Goal: Task Accomplishment & Management: Complete application form

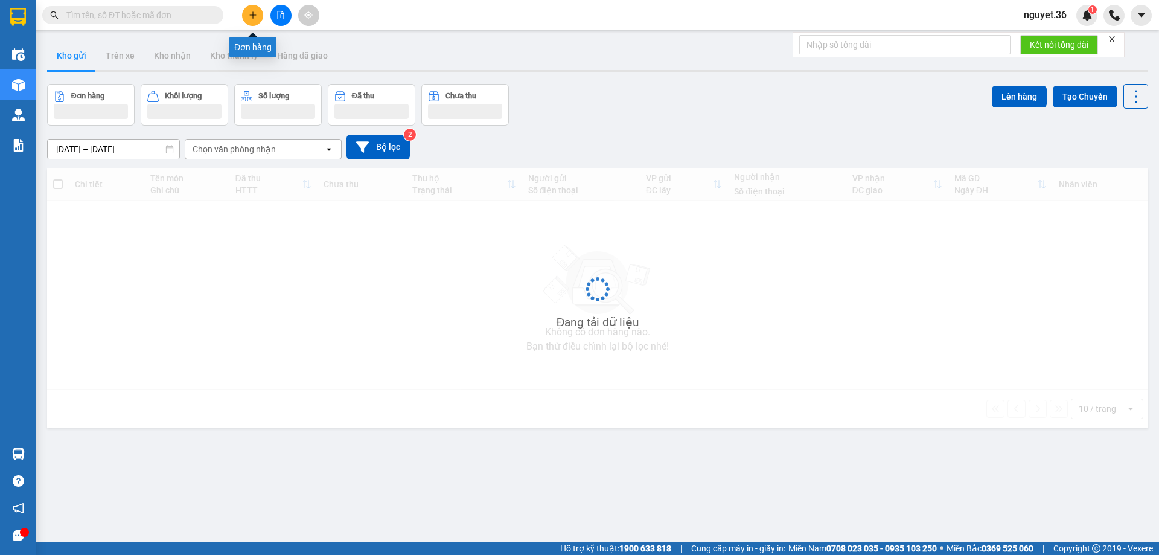
click at [254, 12] on icon "plus" at bounding box center [253, 15] width 8 height 8
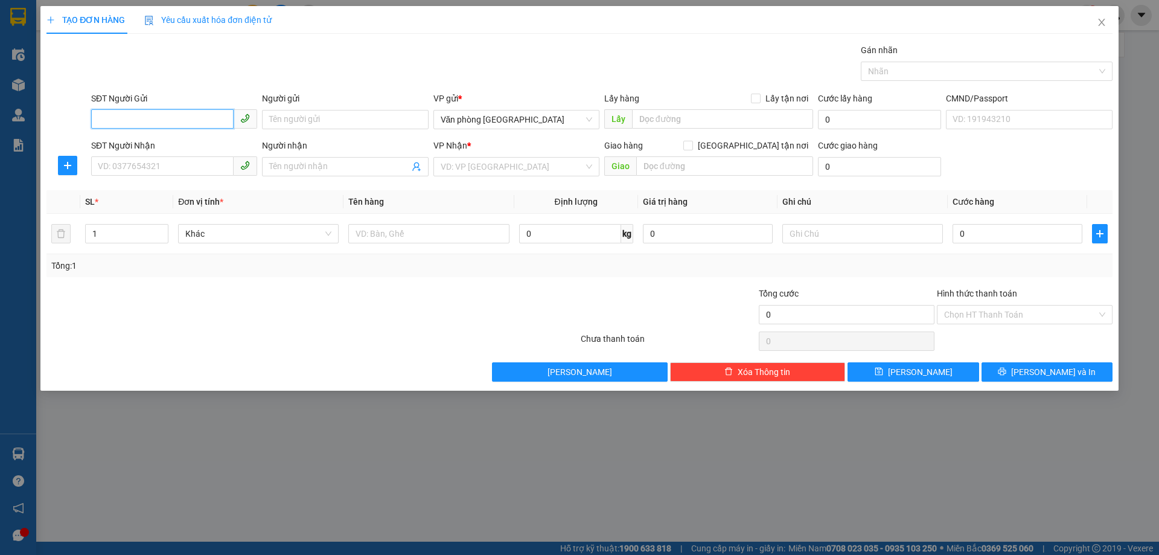
click at [187, 123] on input "SĐT Người Gửi" at bounding box center [162, 118] width 142 height 19
click at [181, 147] on div "0942748270 - bác long" at bounding box center [174, 143] width 152 height 13
type input "0942748270"
type input "bác long"
type input "0942748270"
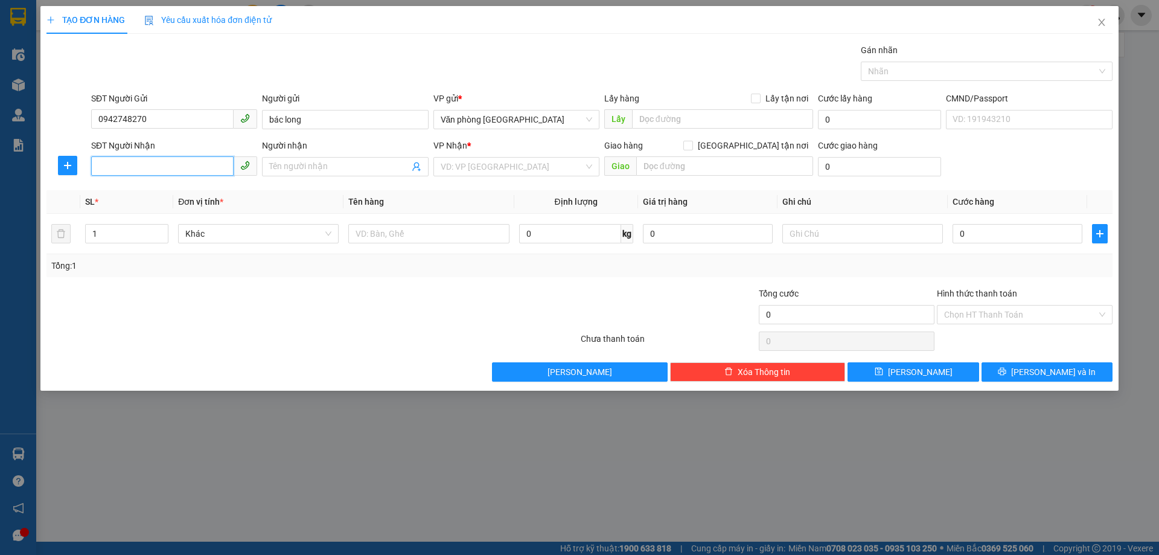
click at [171, 163] on input "SĐT Người Nhận" at bounding box center [162, 165] width 142 height 19
click at [171, 194] on div "0989161885 - [PERSON_NAME]" at bounding box center [174, 190] width 152 height 13
type input "0989161885"
type input "ngọc"
type input "sn 10 ngõ 22 . tây mỗ . nam từ [GEOGRAPHIC_DATA]"
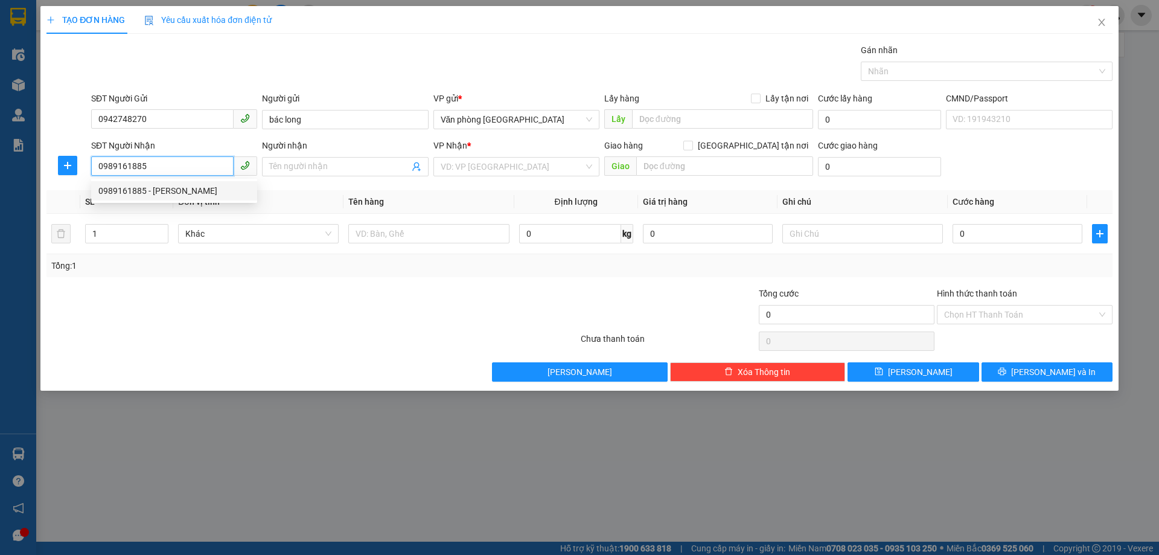
type input "90.000"
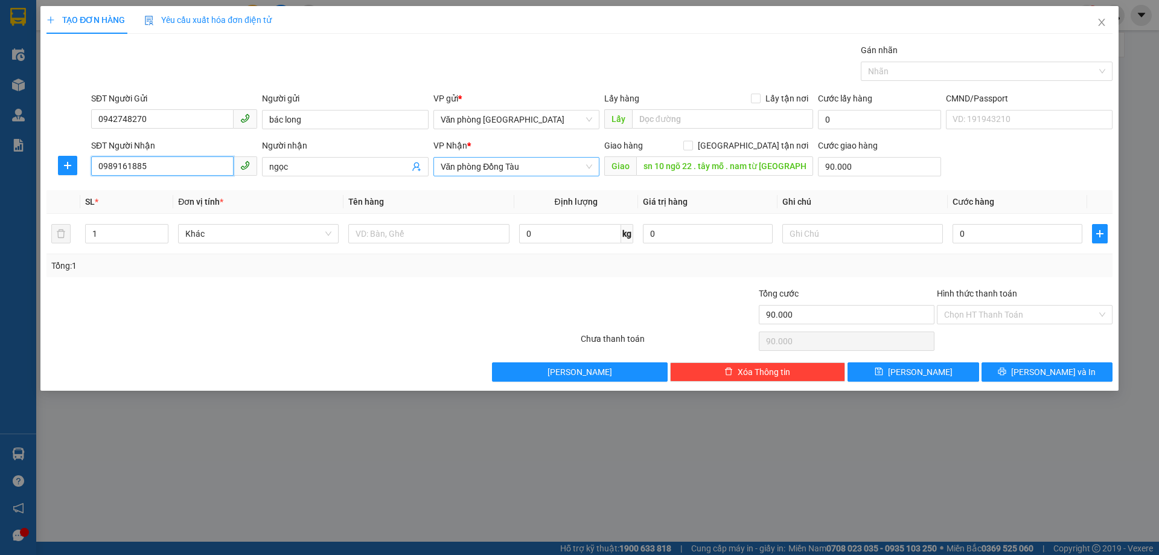
click at [555, 162] on span "Văn phòng Đồng Tàu" at bounding box center [517, 167] width 152 height 18
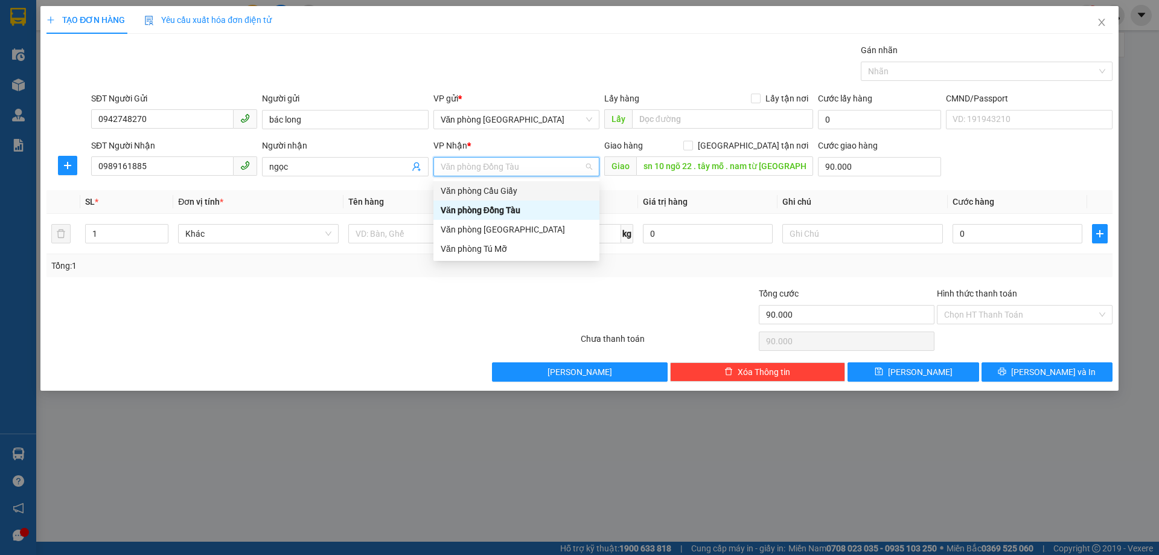
click at [510, 190] on div "Văn phòng Cầu Giấy" at bounding box center [517, 190] width 152 height 13
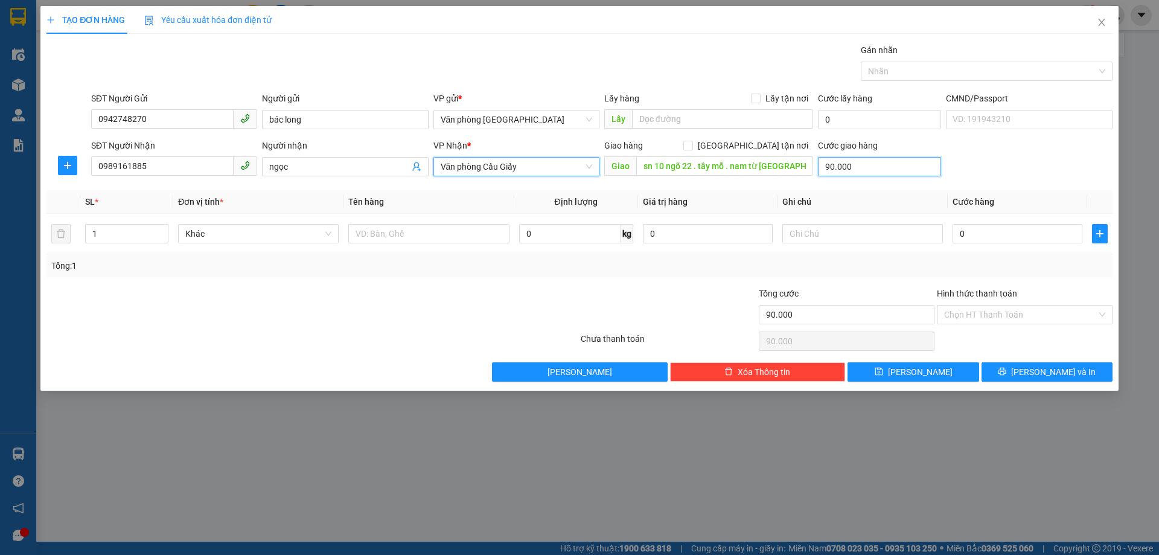
click at [884, 168] on input "90.000" at bounding box center [879, 166] width 123 height 19
type input "0"
type input "5"
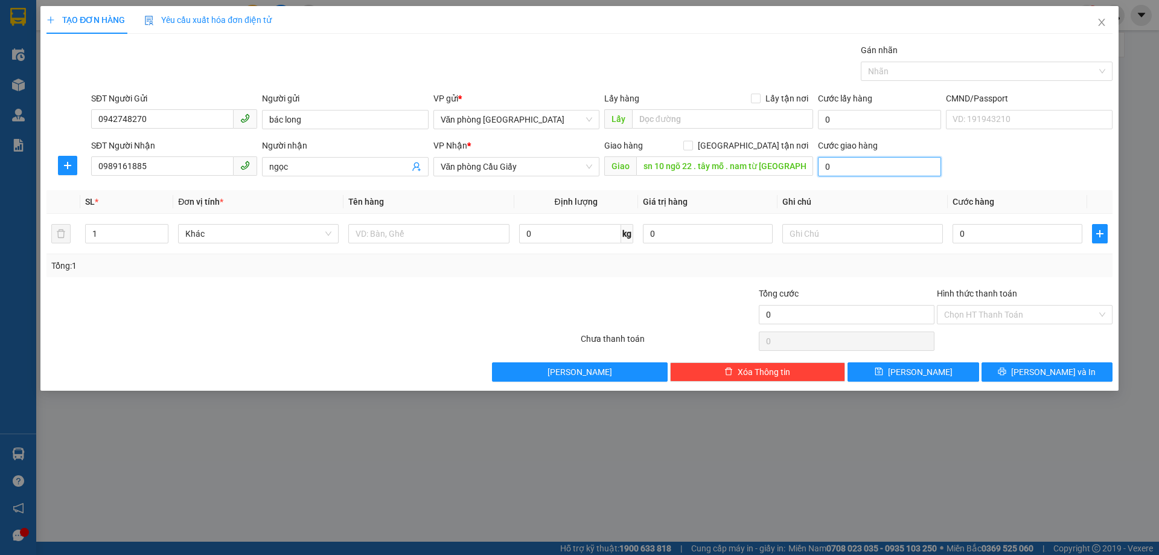
type input "5"
type input "50"
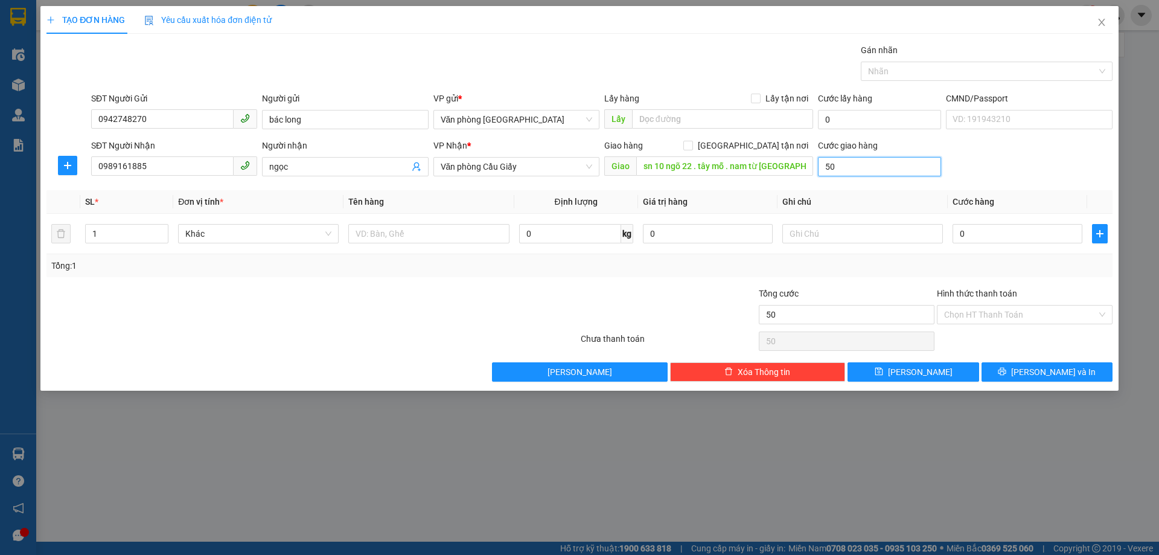
type input "500"
type input "5.000"
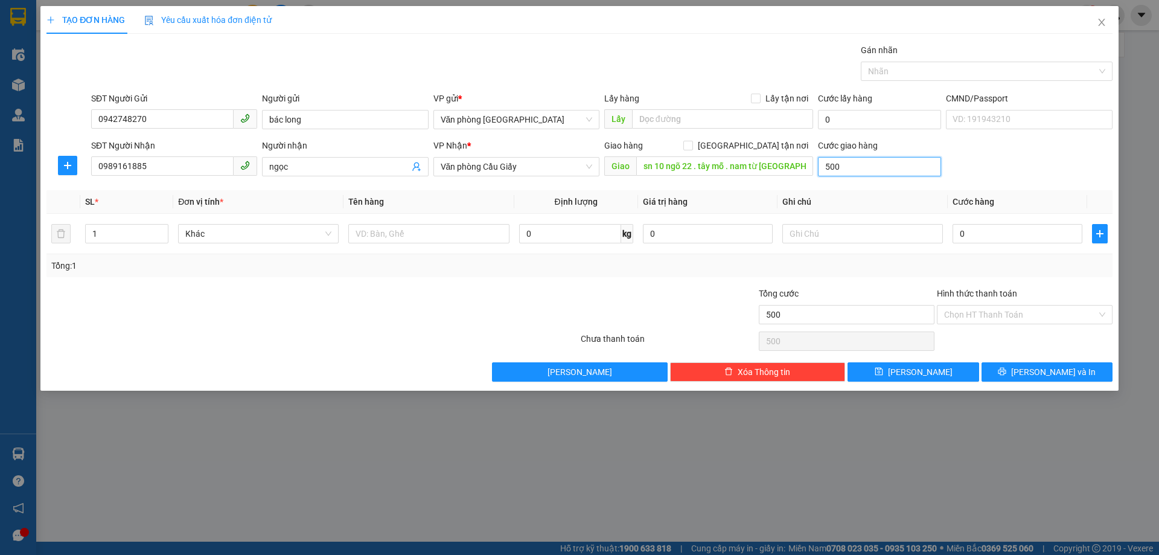
type input "5.000"
type input "50.000"
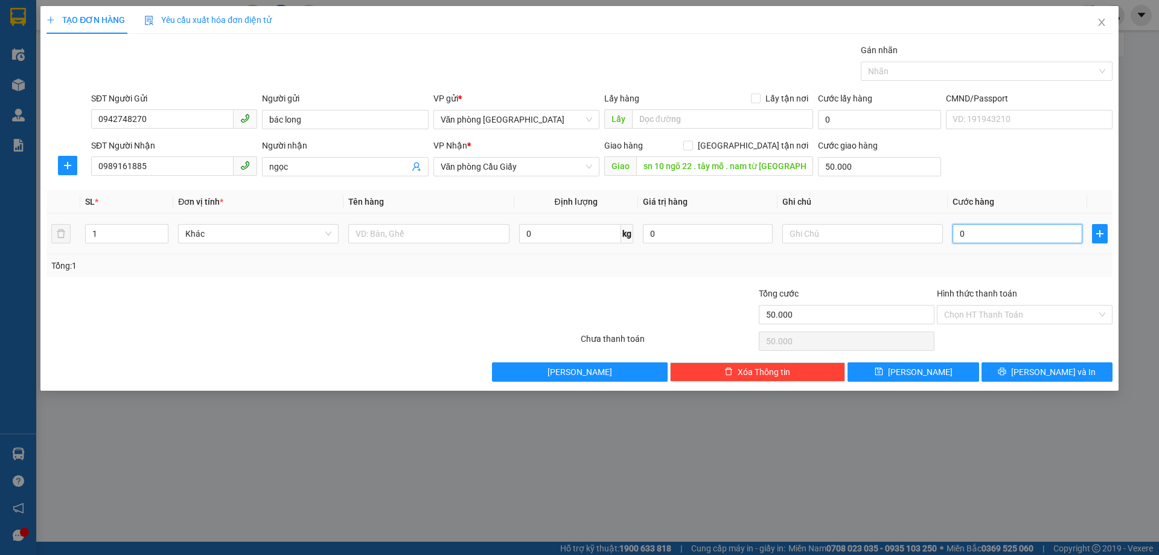
click at [1033, 240] on input "0" at bounding box center [1018, 233] width 130 height 19
type input "3"
type input "50.003"
type input "30"
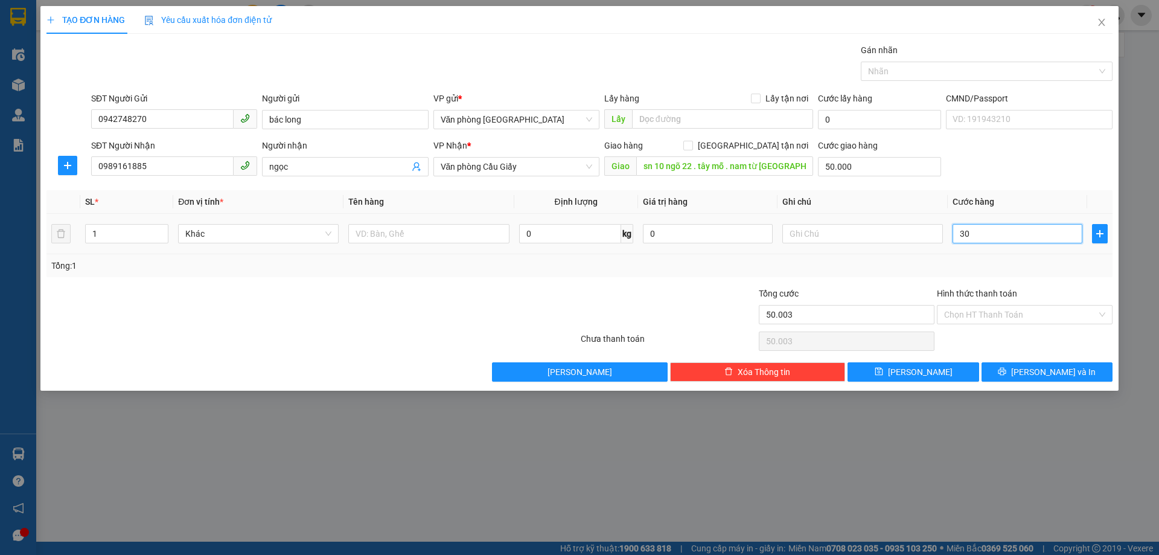
type input "50.030"
type input "300"
type input "50.300"
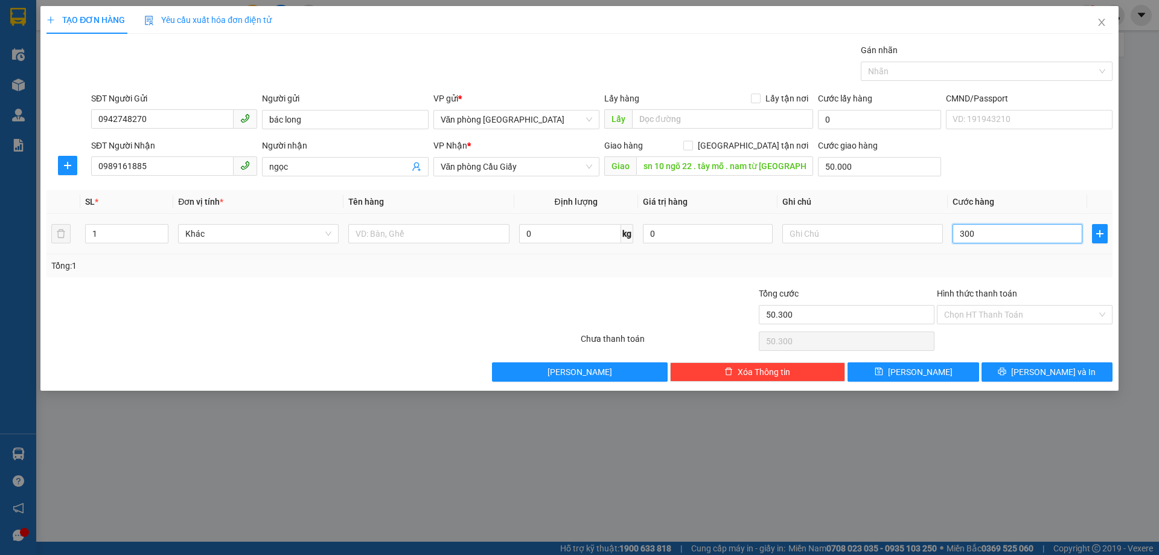
type input "3.000"
type input "53.000"
type input "30.000"
type input "80.000"
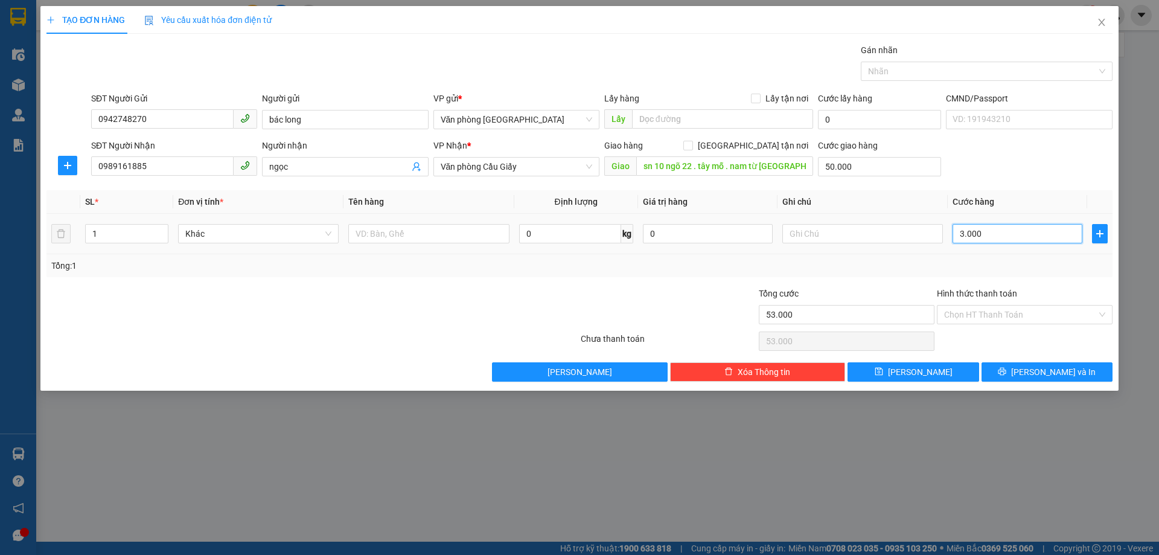
type input "80.000"
type input "30.000"
click at [968, 310] on input "Hình thức thanh toán" at bounding box center [1020, 314] width 153 height 18
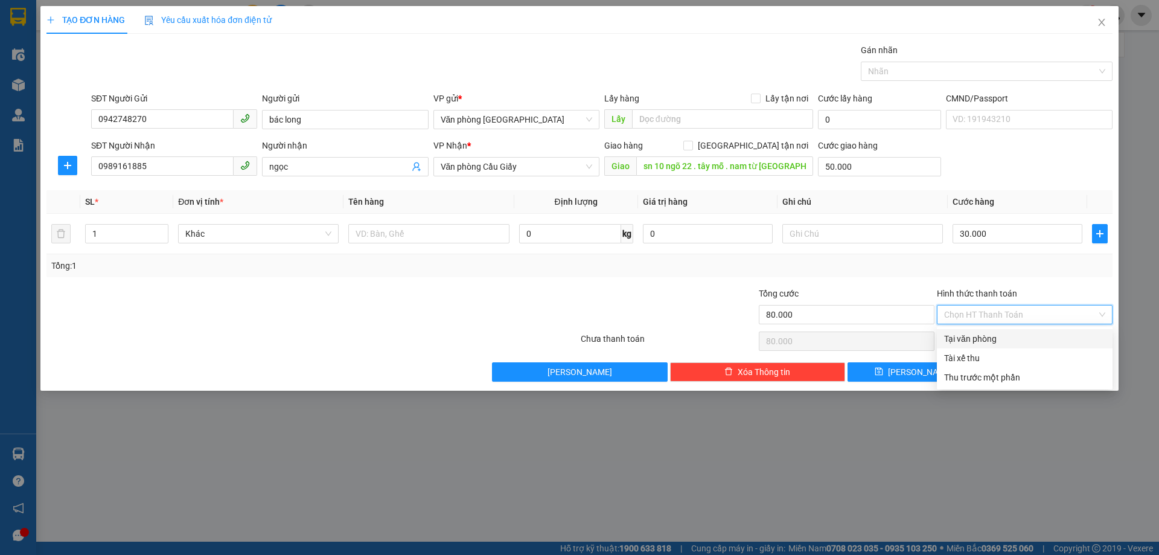
click at [983, 337] on div "Tại văn phòng" at bounding box center [1024, 338] width 161 height 13
type input "0"
click at [1028, 365] on button "[PERSON_NAME] và In" at bounding box center [1047, 371] width 131 height 19
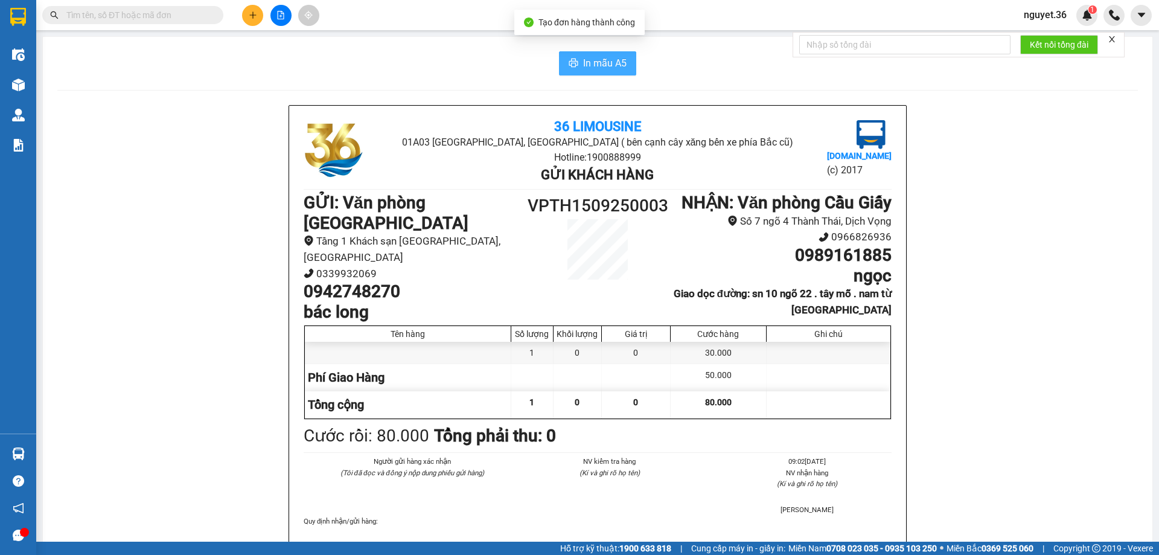
click at [606, 57] on span "In mẫu A5" at bounding box center [604, 63] width 43 height 15
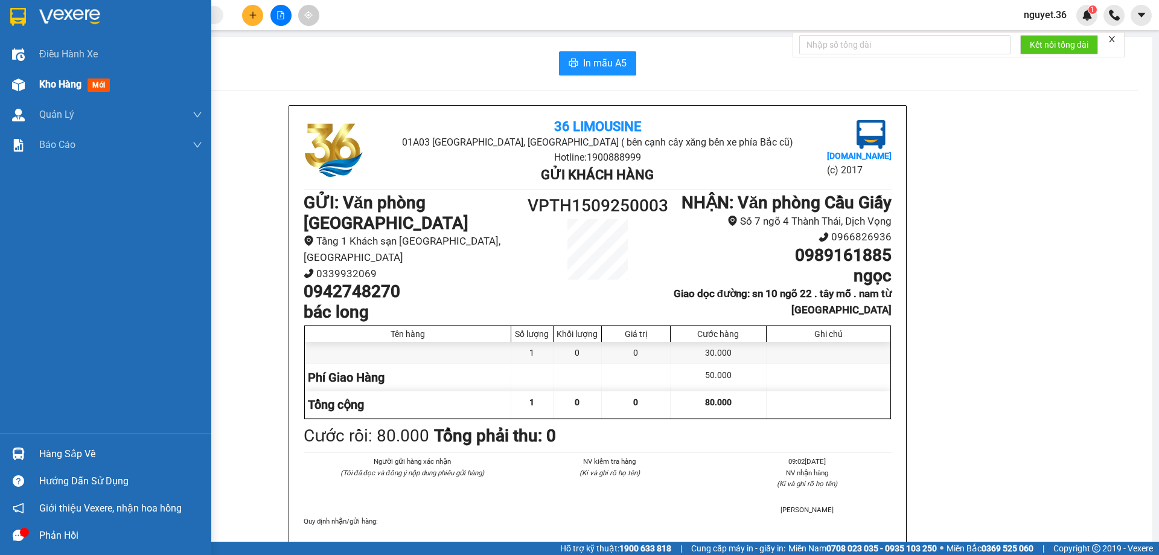
click at [48, 81] on span "Kho hàng" at bounding box center [60, 83] width 42 height 11
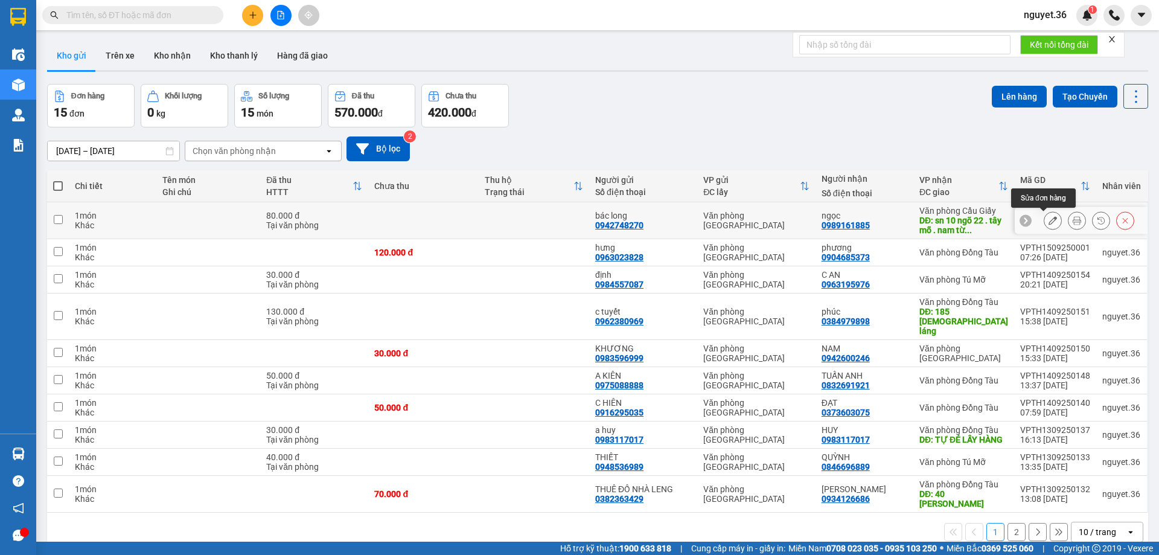
click at [1049, 219] on icon at bounding box center [1053, 220] width 8 height 8
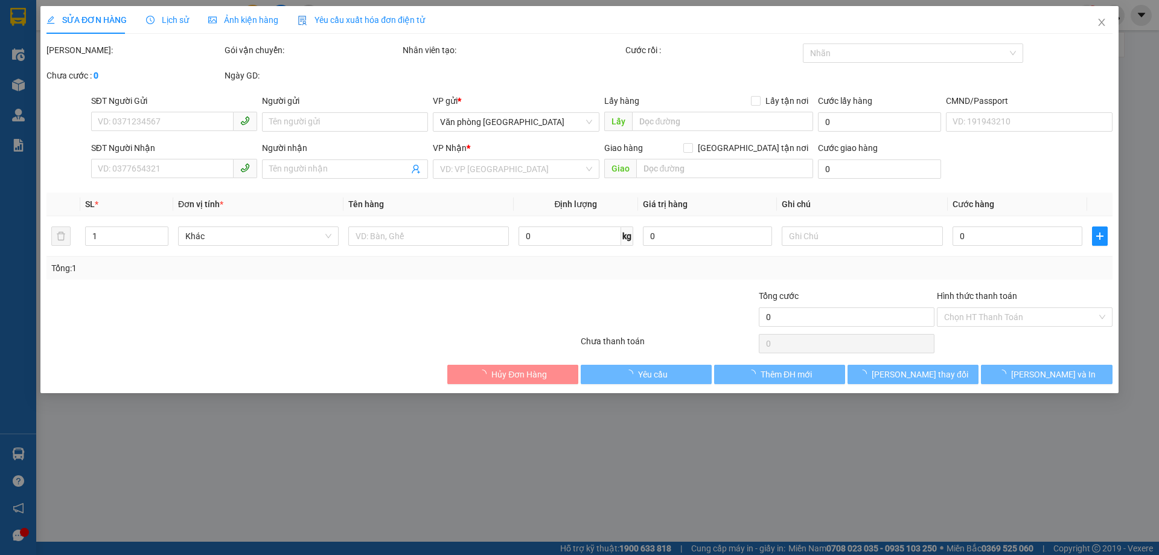
type input "0942748270"
type input "bác long"
type input "0989161885"
type input "ngọc"
type input "sn 10 ngõ 22 . tây mỗ . nam từ [GEOGRAPHIC_DATA]"
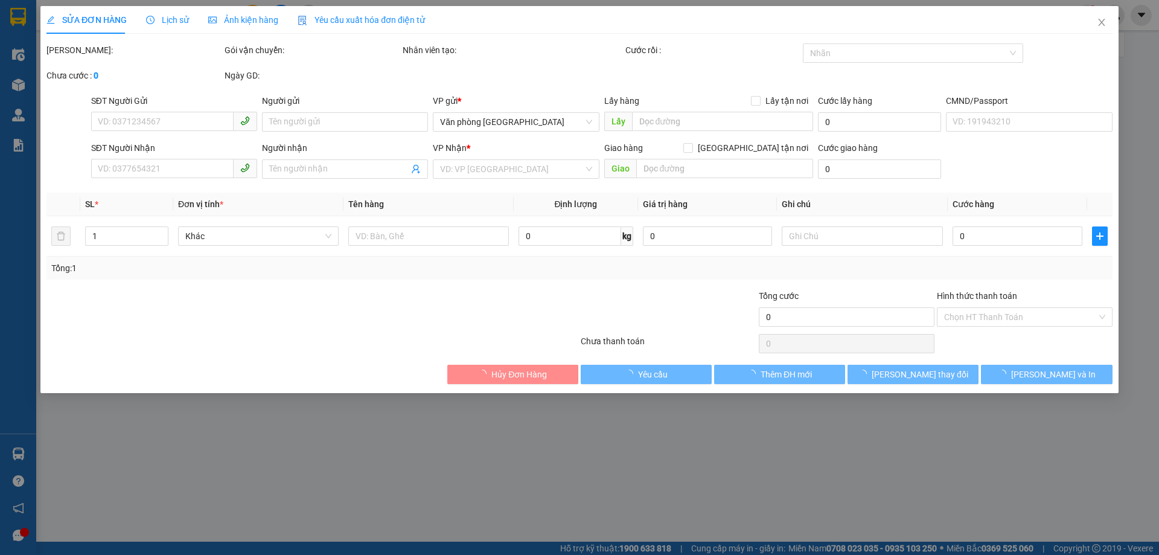
type input "50.000"
type input "80.000"
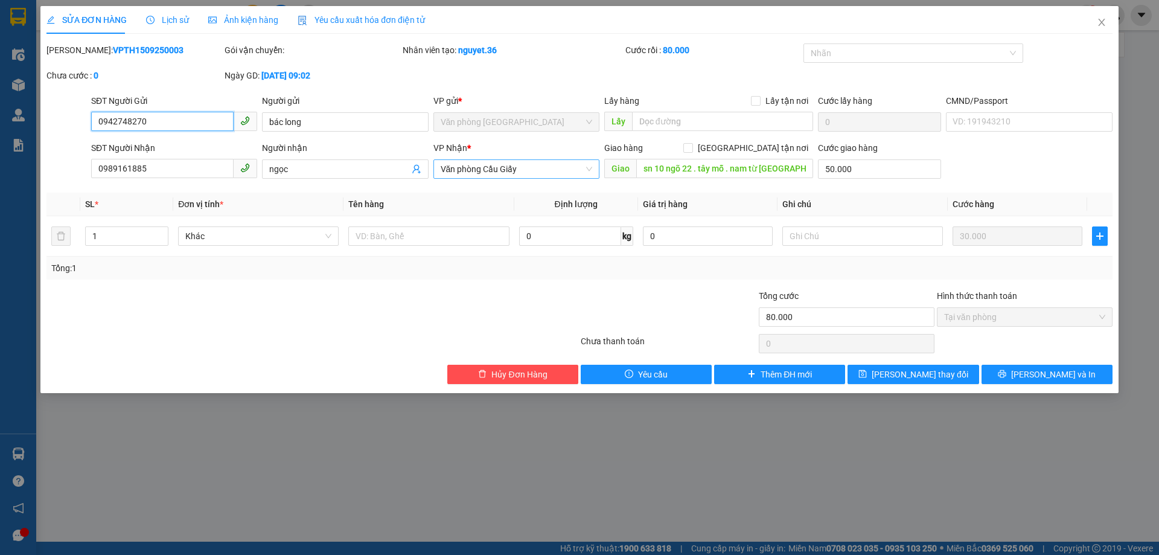
click at [519, 172] on span "Văn phòng Cầu Giấy" at bounding box center [517, 169] width 152 height 18
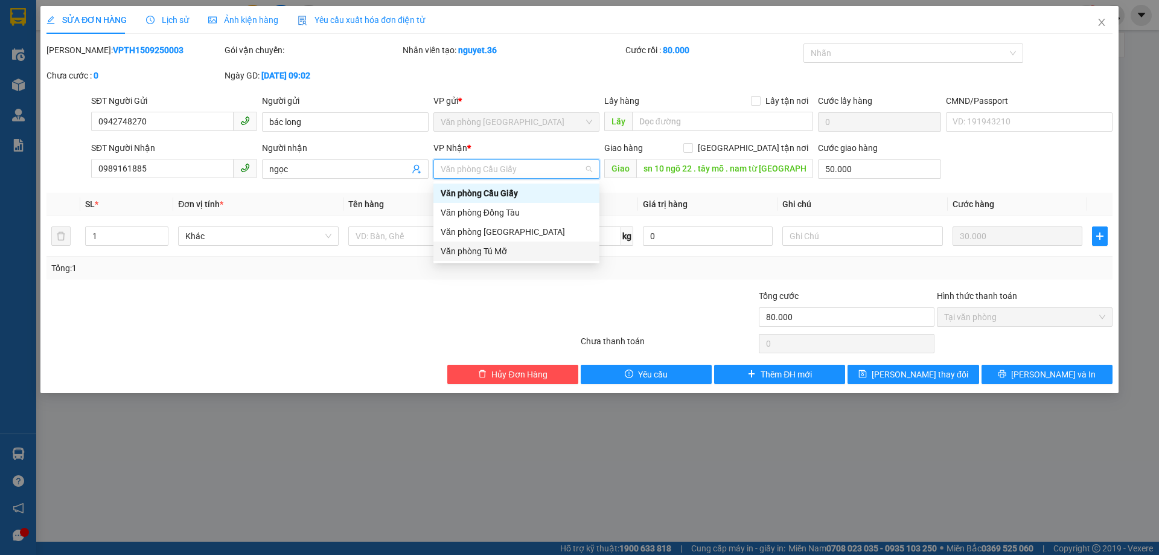
click at [509, 255] on div "Văn phòng Tú Mỡ" at bounding box center [517, 250] width 152 height 13
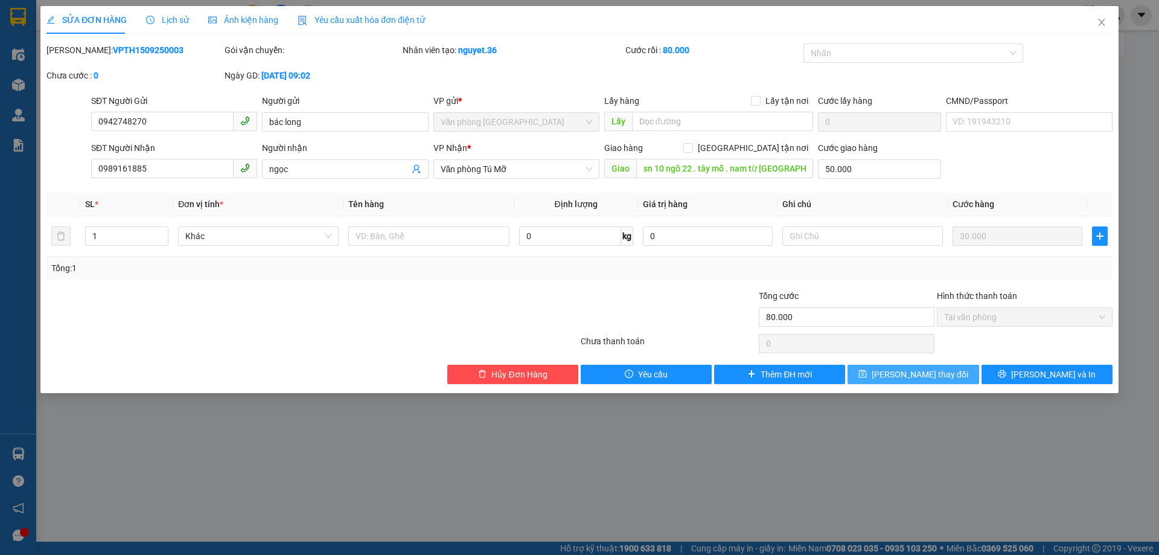
click at [912, 373] on span "[PERSON_NAME] thay đổi" at bounding box center [920, 374] width 97 height 13
